Goal: Information Seeking & Learning: Learn about a topic

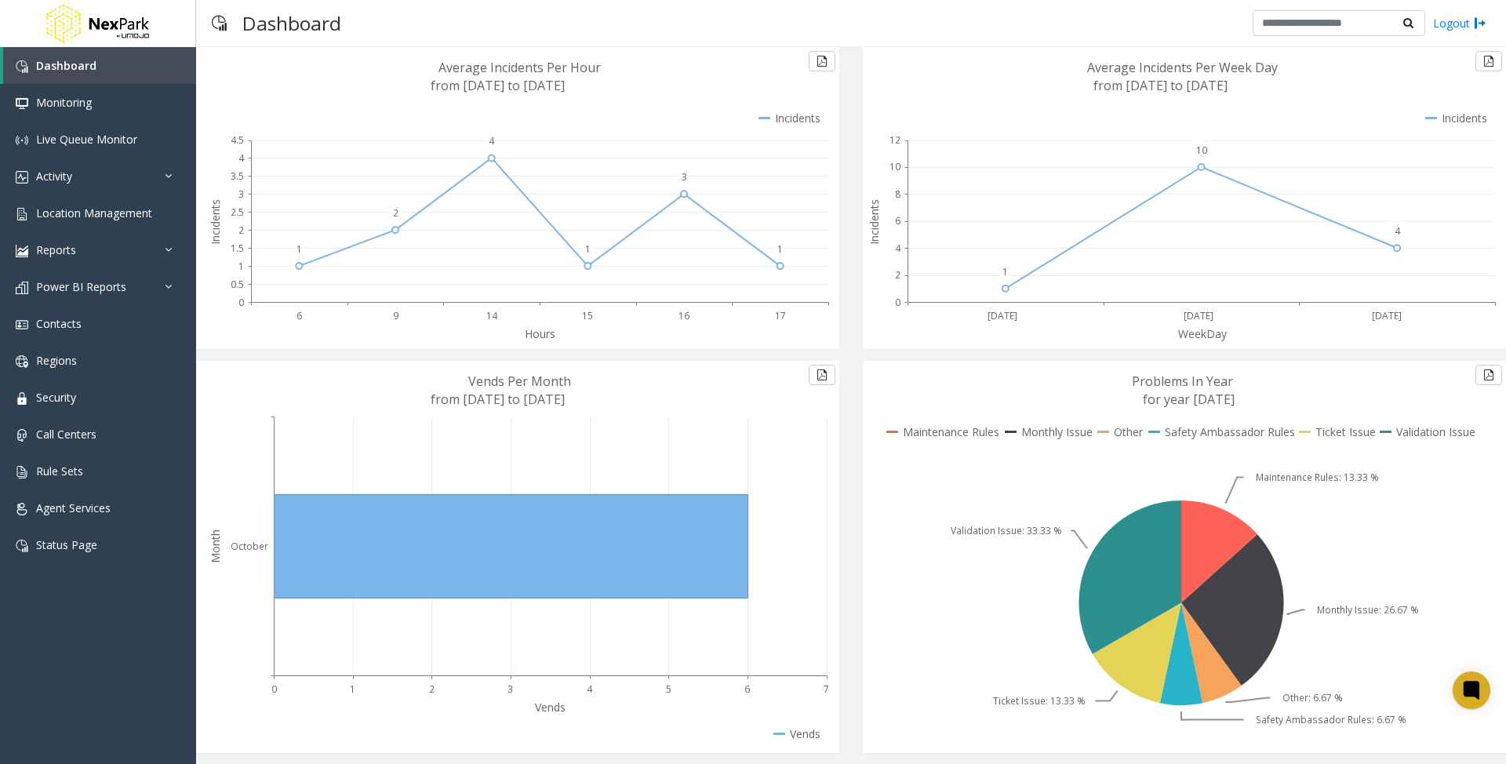
scroll to position [89, 0]
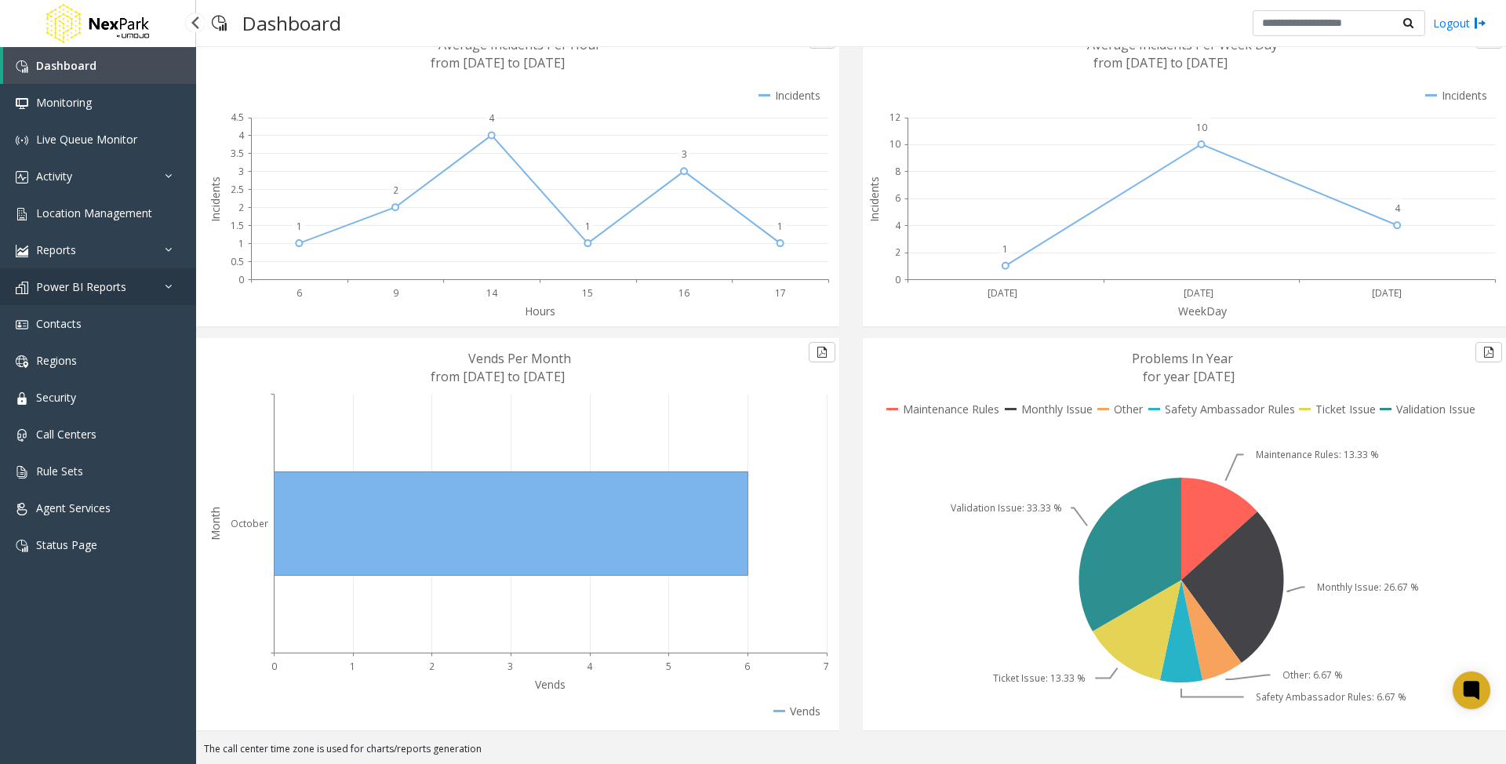
click at [80, 290] on span "Power BI Reports" at bounding box center [81, 286] width 90 height 15
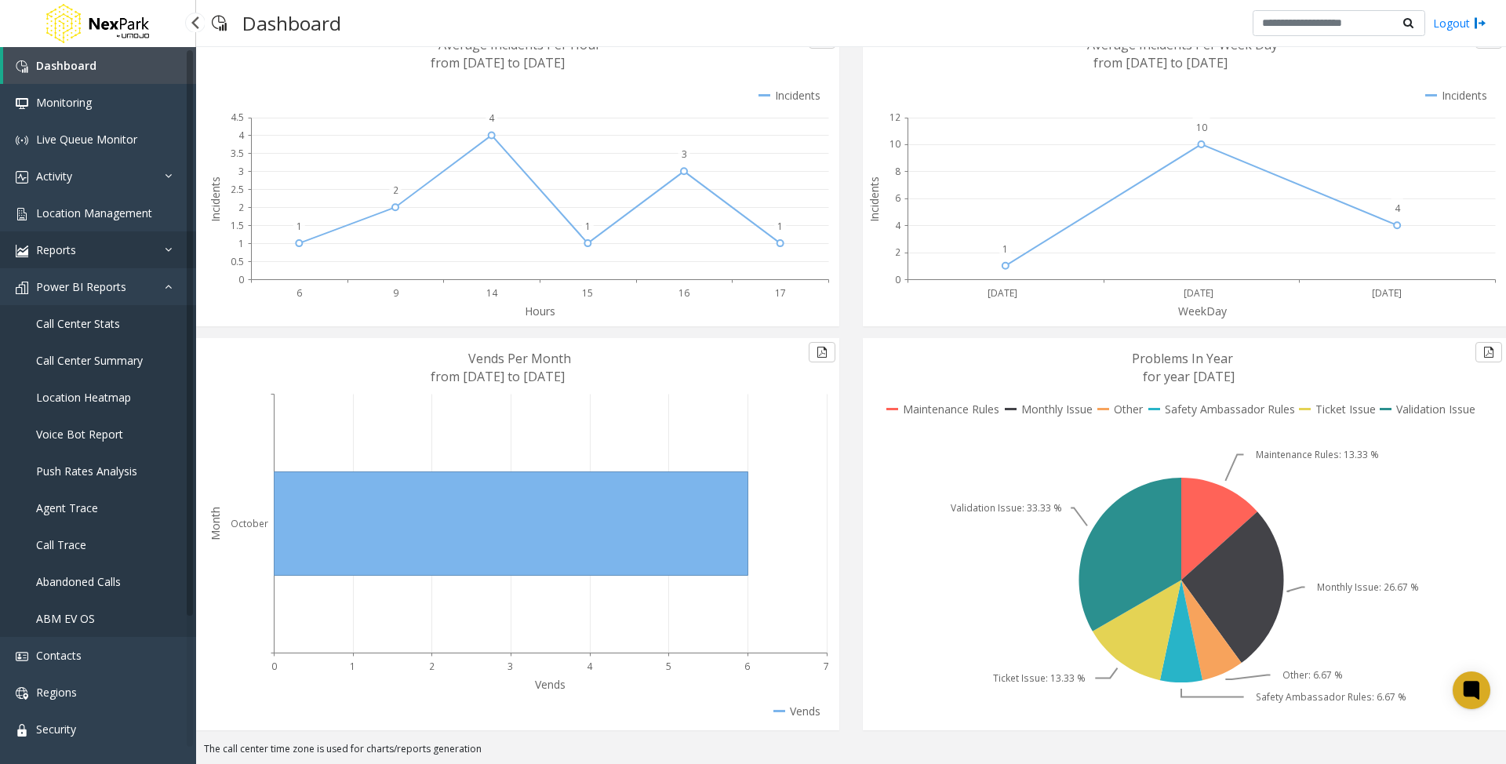
click at [114, 249] on link "Reports" at bounding box center [98, 249] width 196 height 37
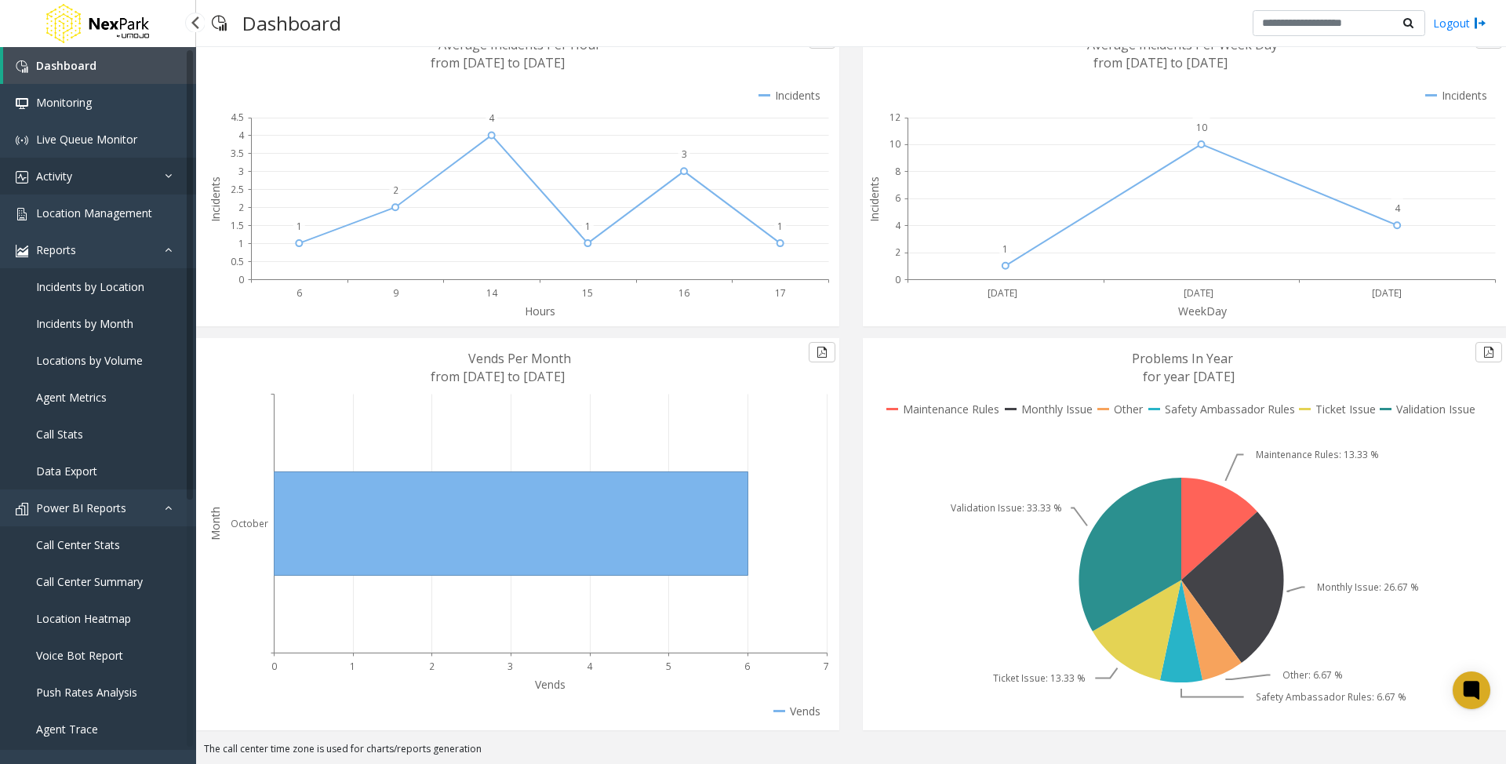
click at [104, 177] on link "Activity" at bounding box center [98, 176] width 196 height 37
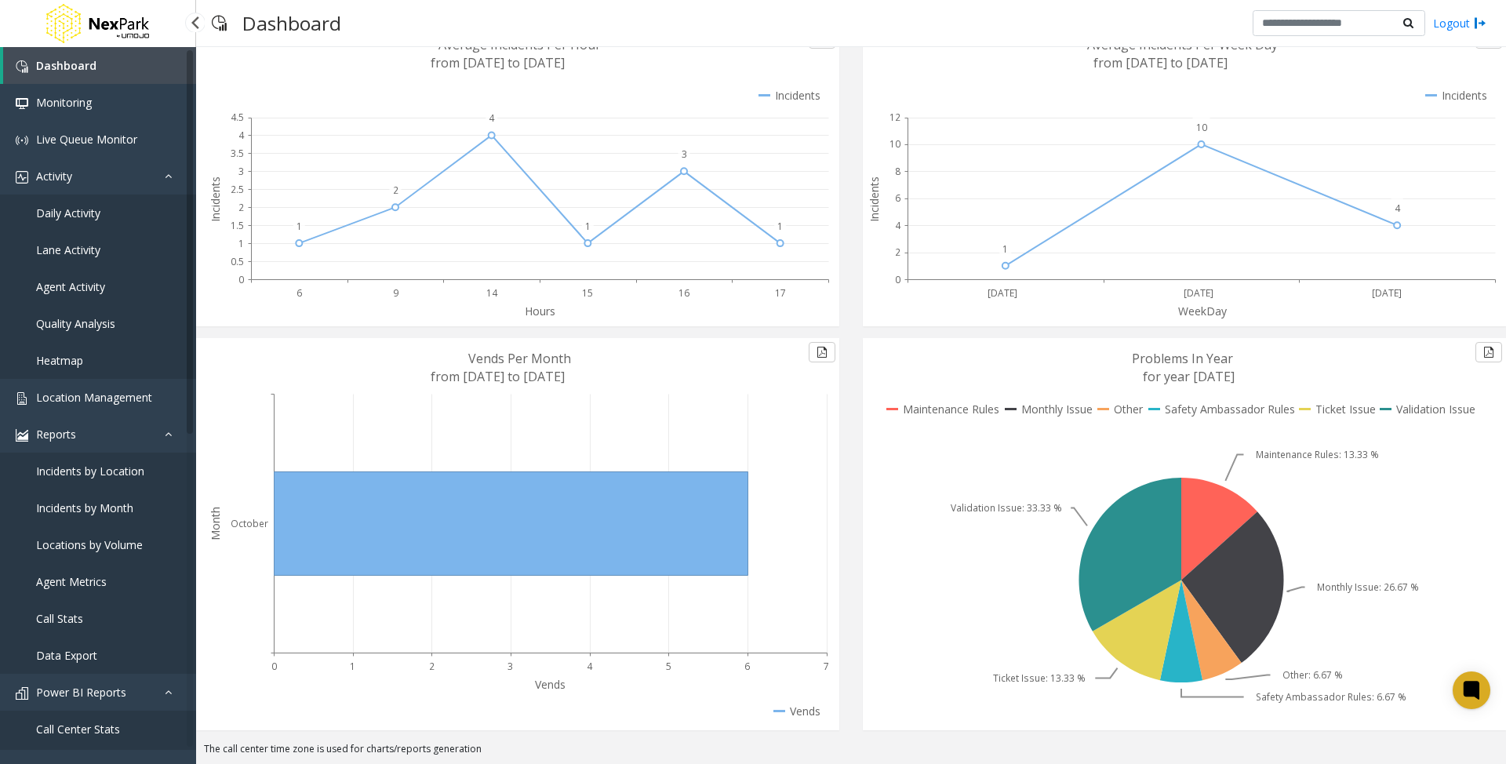
click at [86, 321] on span "Quality Analysis" at bounding box center [75, 323] width 79 height 15
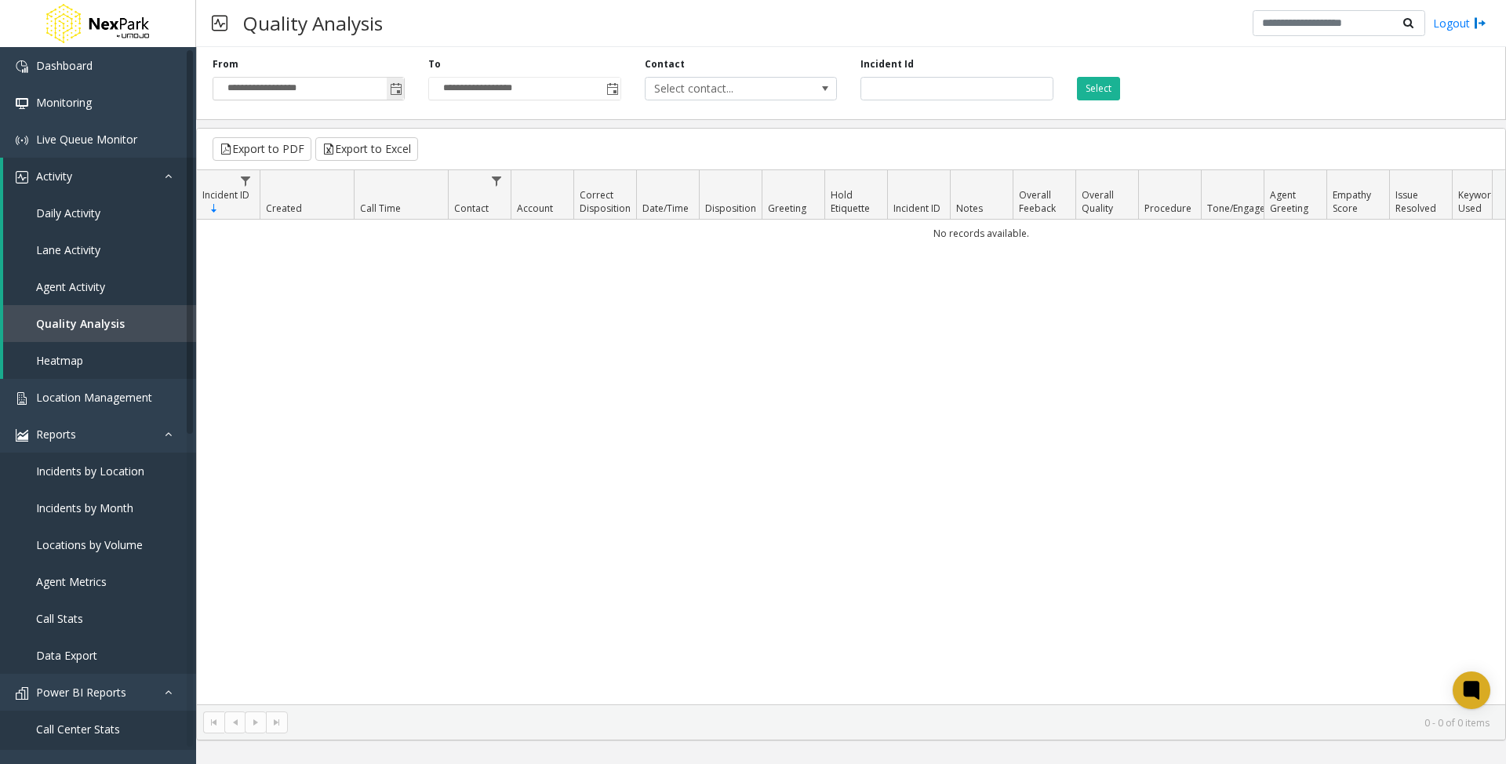
click at [402, 91] on span "Toggle popup" at bounding box center [396, 89] width 13 height 13
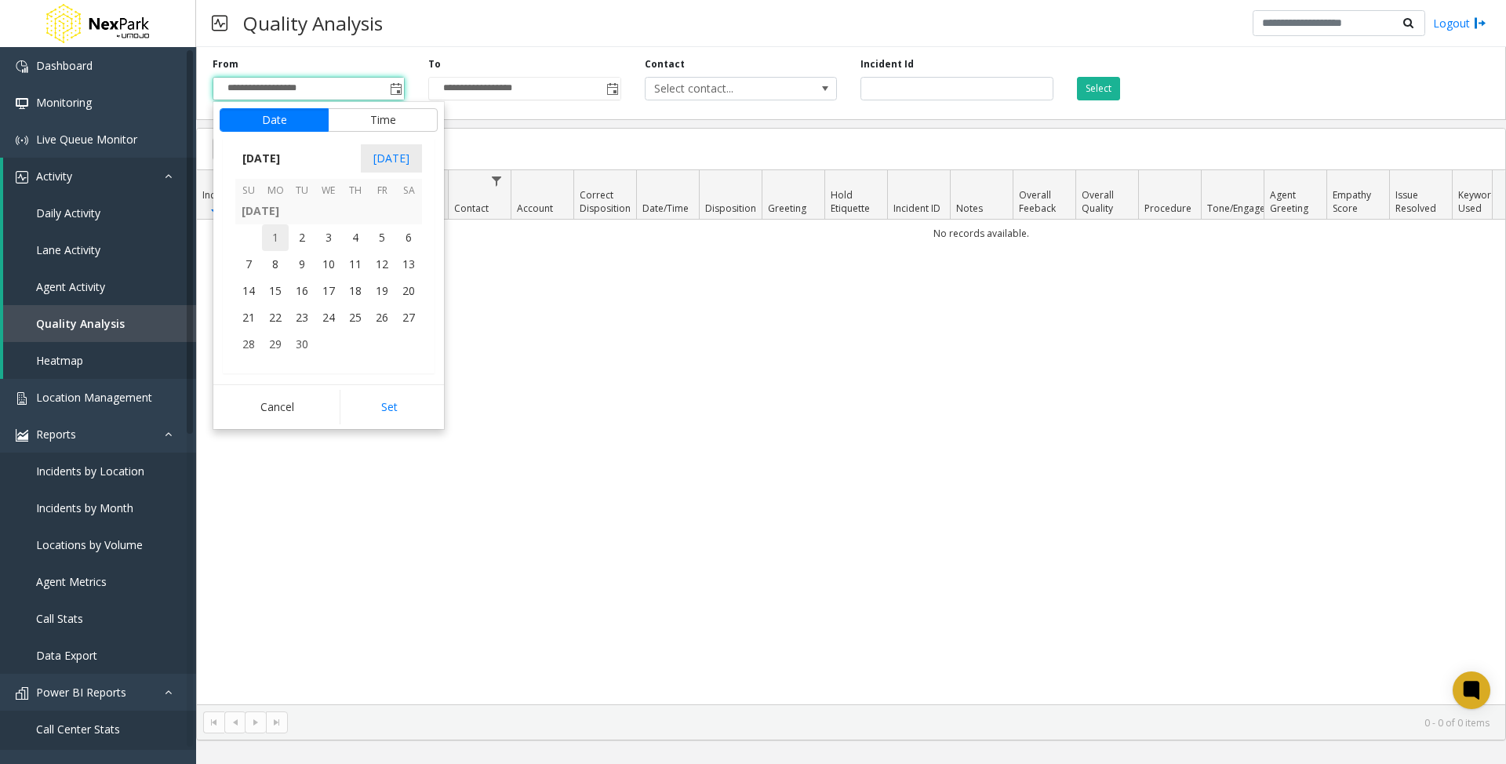
click at [279, 245] on span "1" at bounding box center [275, 237] width 27 height 27
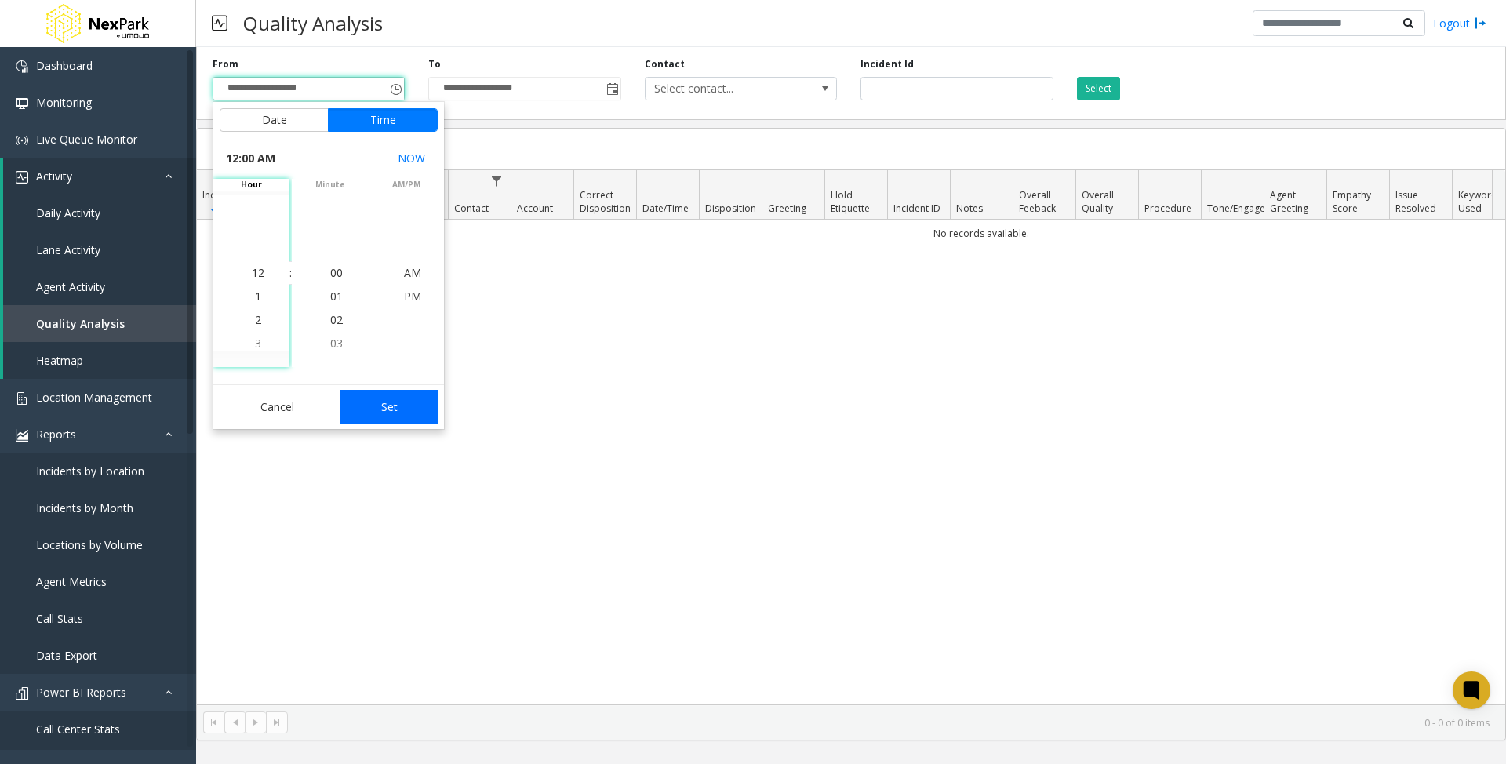
click at [383, 415] on button "Set" at bounding box center [389, 407] width 99 height 35
type input "**********"
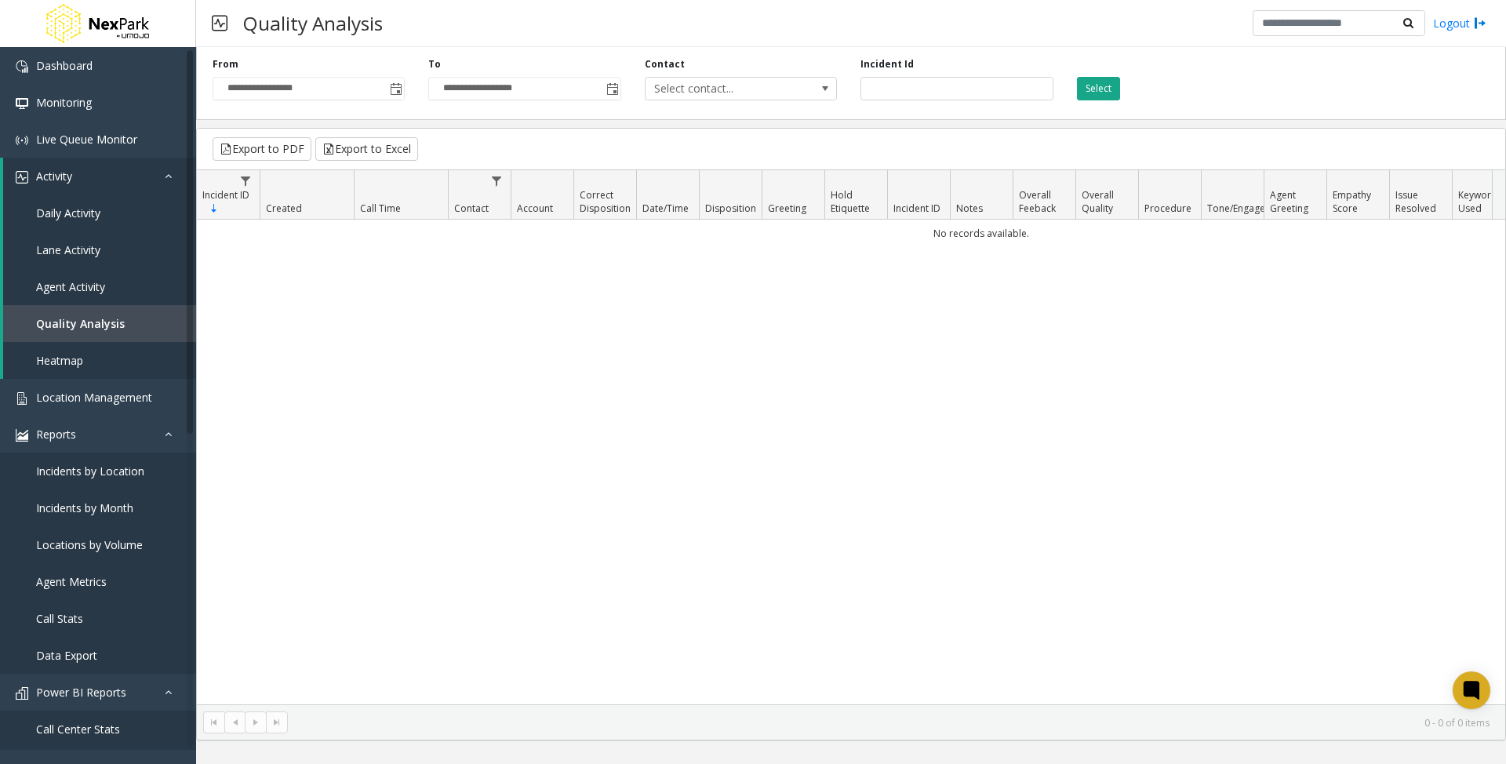
click at [1096, 91] on button "Select" at bounding box center [1098, 89] width 43 height 24
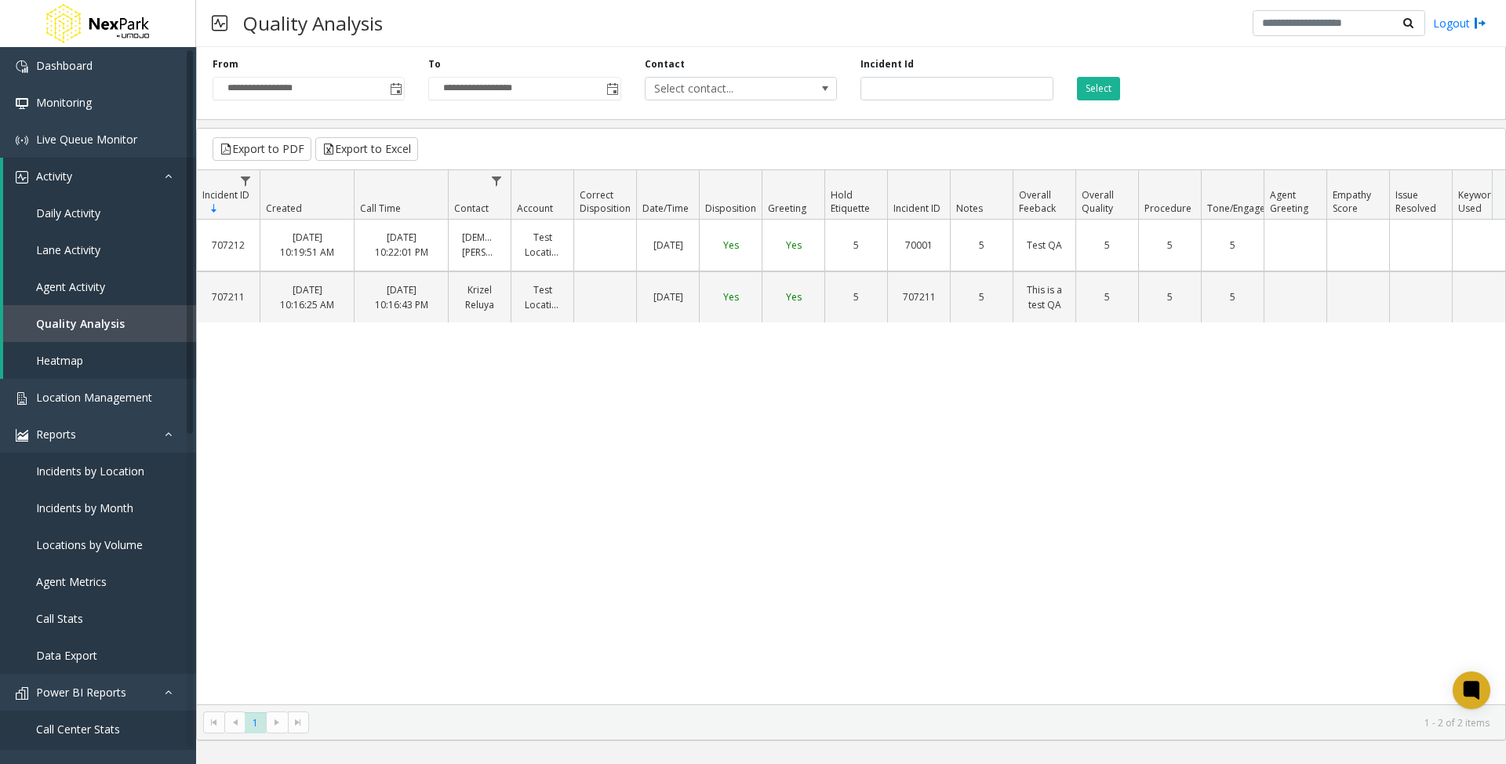
click at [791, 654] on div "707212 [DATE] 10:19:51 AM [DATE] 10:22:01 PM [DEMOGRAPHIC_DATA] [PERSON_NAME] T…" at bounding box center [851, 462] width 1309 height 485
click at [745, 563] on div "707212 [DATE] 10:19:51 AM [DATE] 10:22:01 PM [DEMOGRAPHIC_DATA] [PERSON_NAME] T…" at bounding box center [851, 462] width 1309 height 485
click at [119, 210] on link "Daily Activity" at bounding box center [99, 213] width 193 height 37
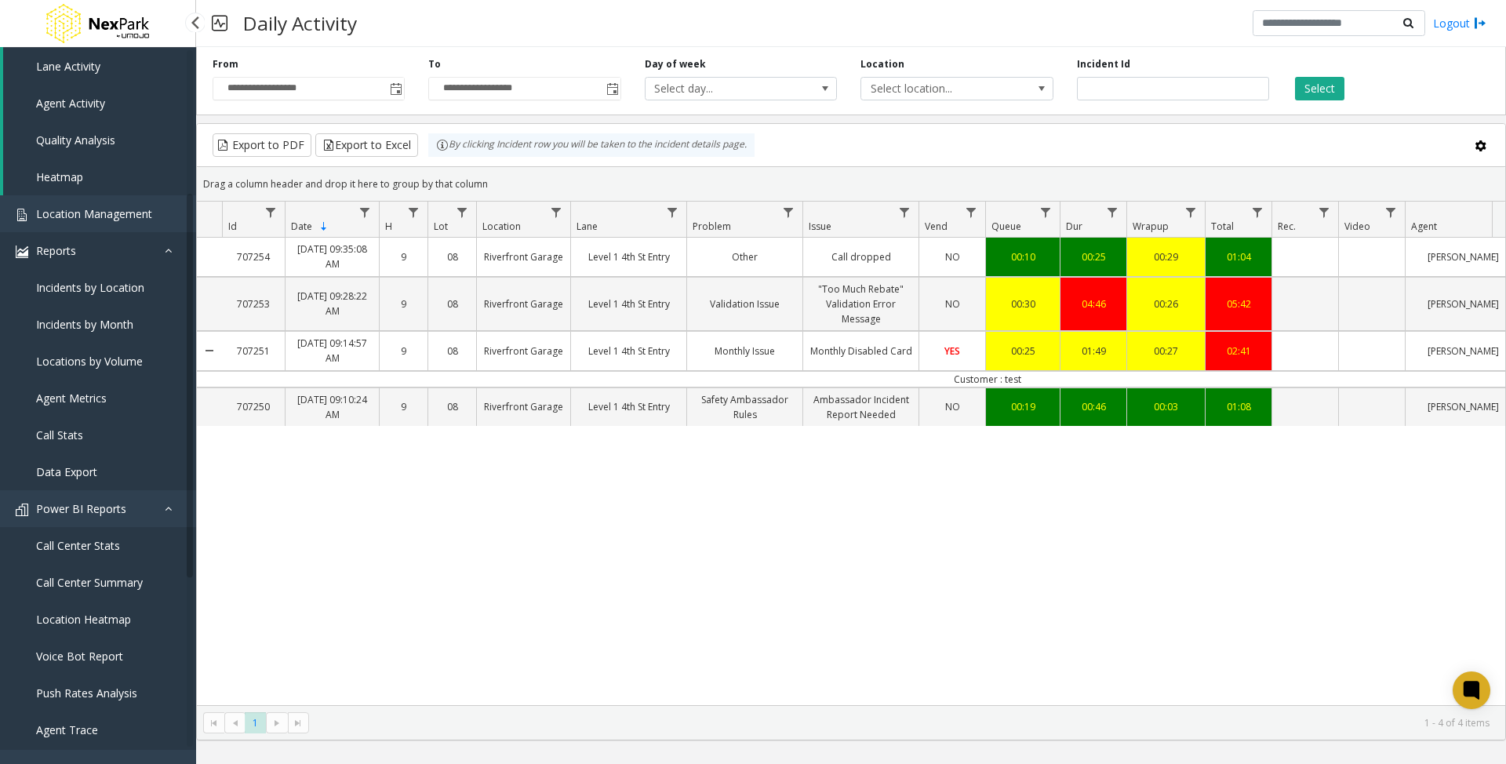
scroll to position [314, 0]
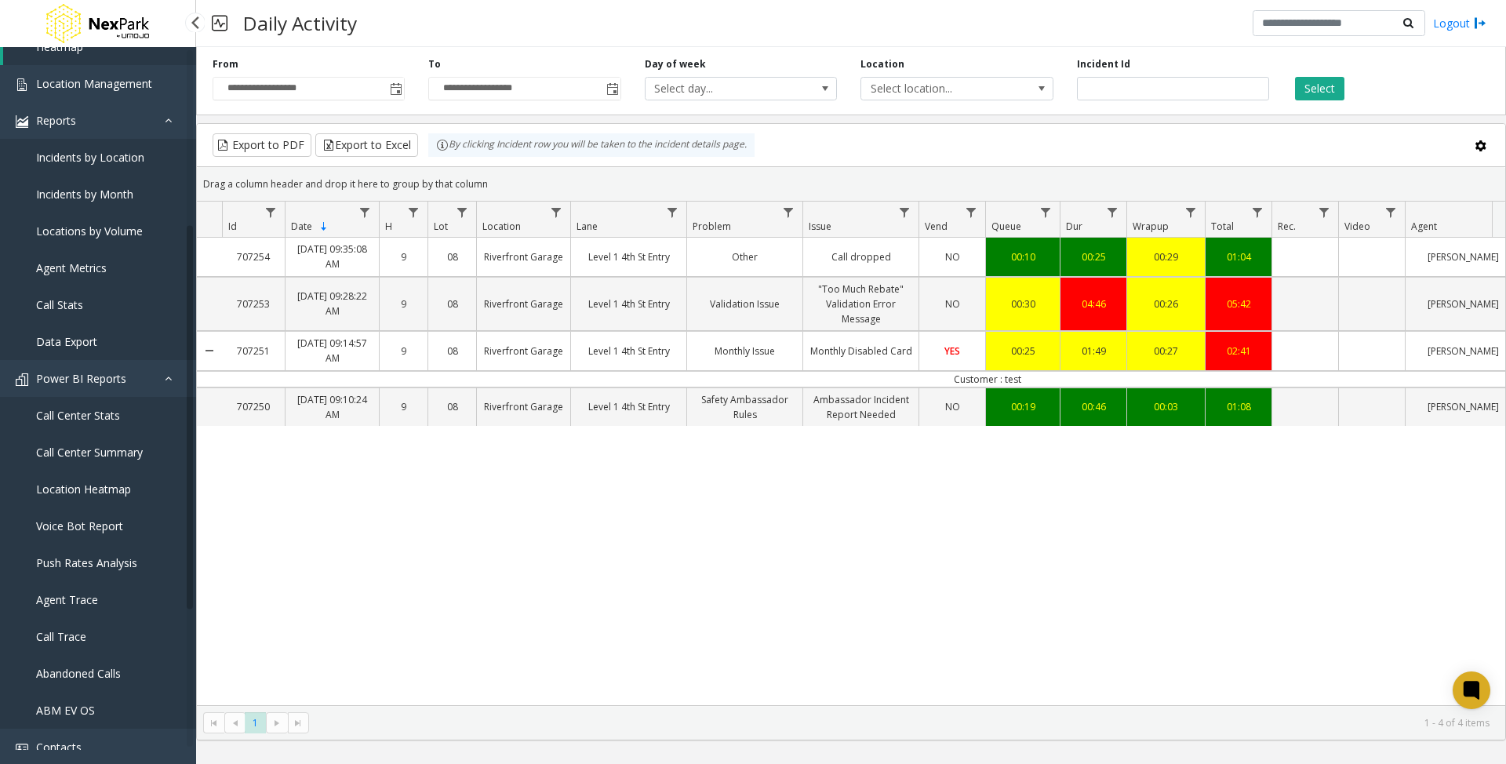
click at [107, 297] on link "Call Stats" at bounding box center [98, 304] width 196 height 37
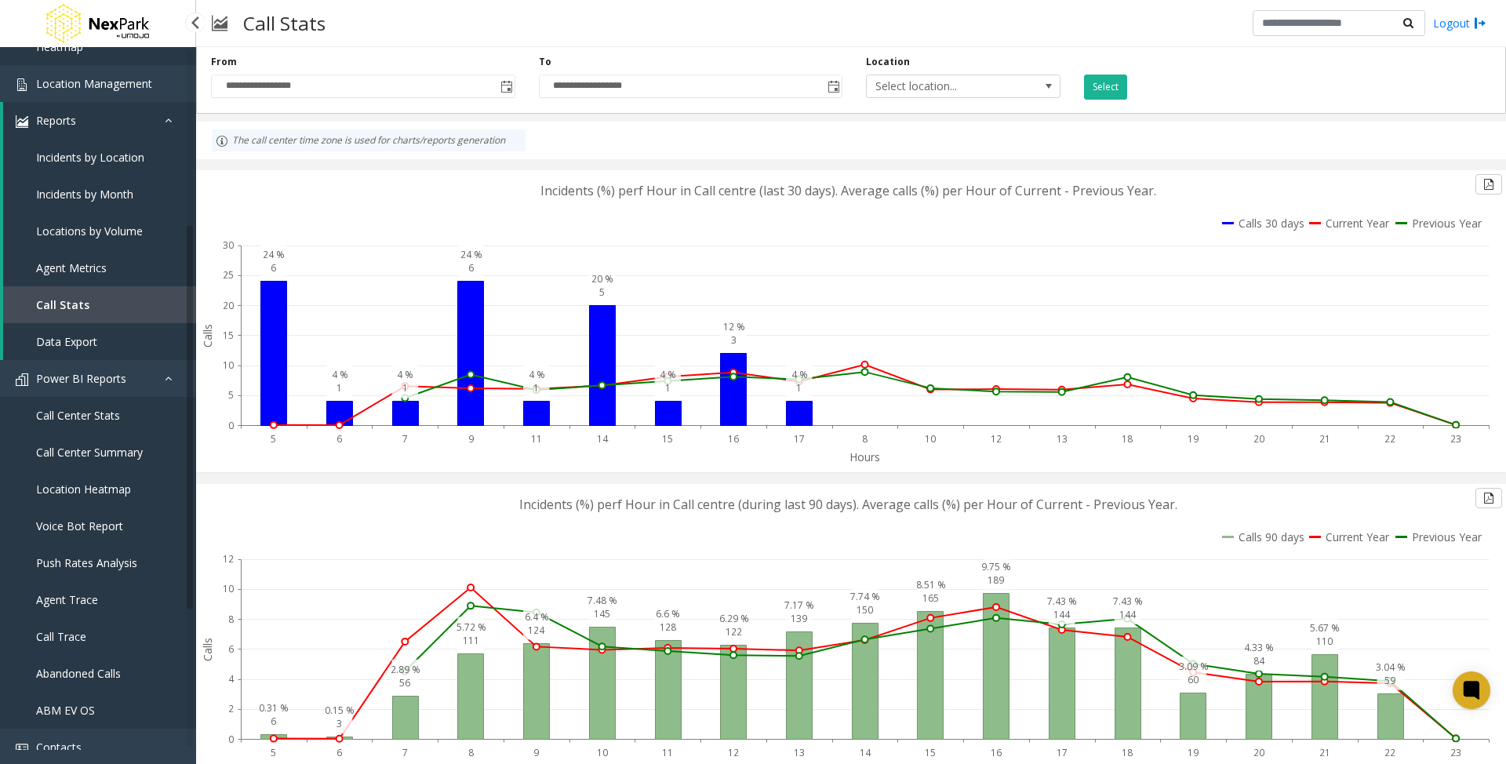
click at [100, 417] on span "Call Center Stats" at bounding box center [78, 415] width 84 height 15
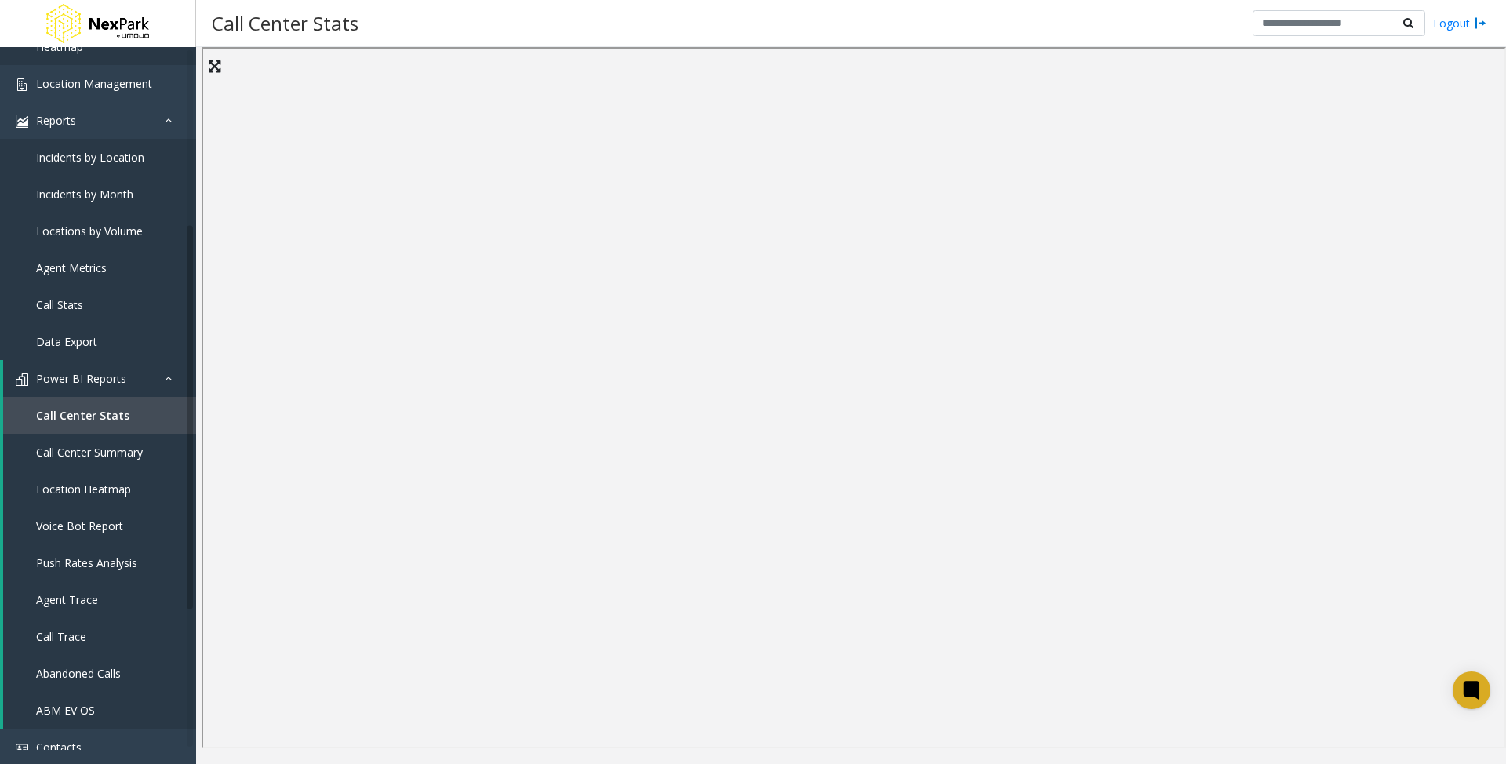
click at [1159, 33] on div "Call Center Stats Logout" at bounding box center [851, 23] width 1310 height 47
click at [686, 24] on div "Call Center Stats Logout" at bounding box center [851, 23] width 1310 height 47
click at [104, 461] on link "Call Center Summary" at bounding box center [99, 452] width 193 height 37
click at [85, 408] on span "Call Center Stats" at bounding box center [78, 415] width 84 height 15
click at [99, 566] on span "Push Rates Analysis" at bounding box center [86, 562] width 101 height 15
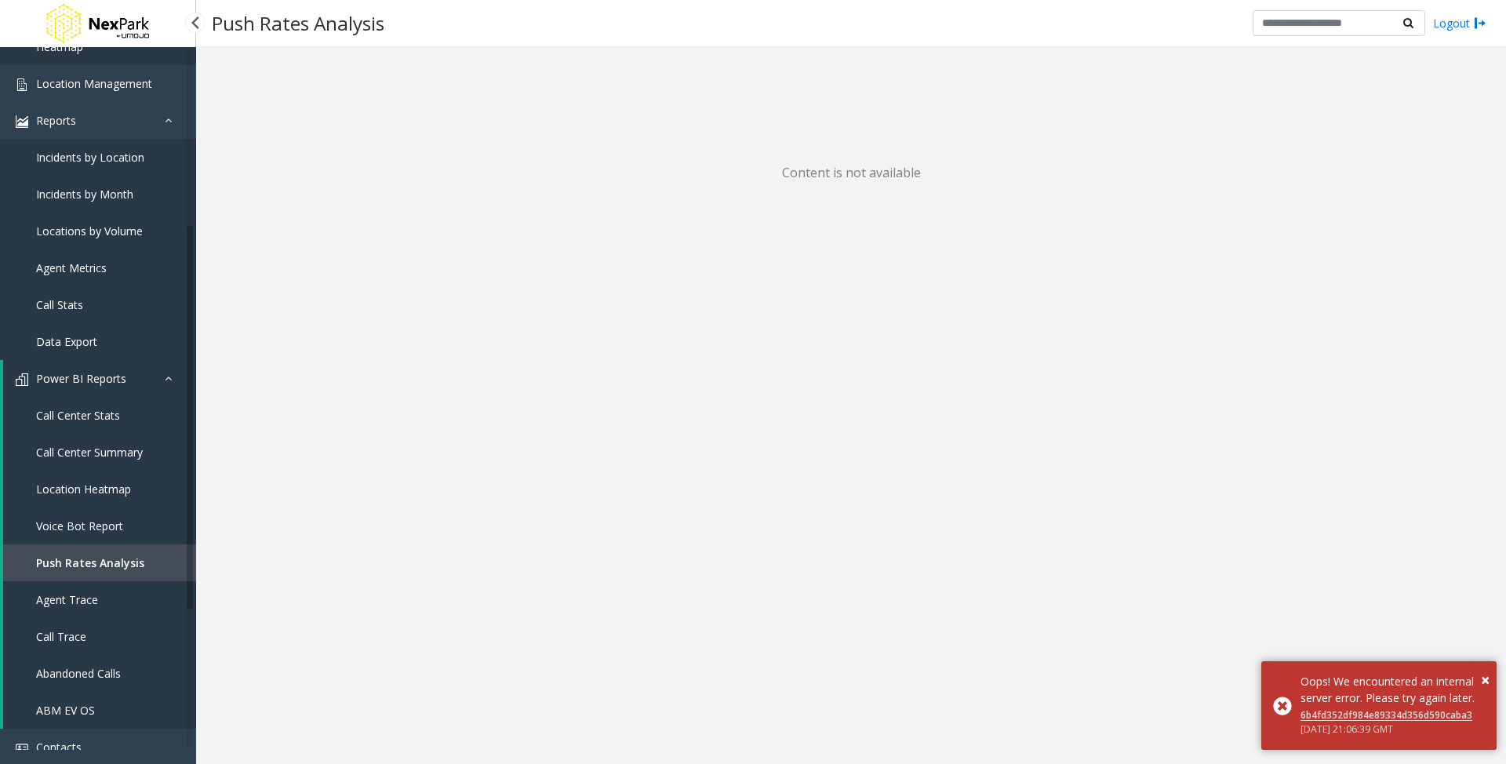
click at [74, 606] on span "Agent Trace" at bounding box center [67, 599] width 62 height 15
